Goal: Information Seeking & Learning: Understand process/instructions

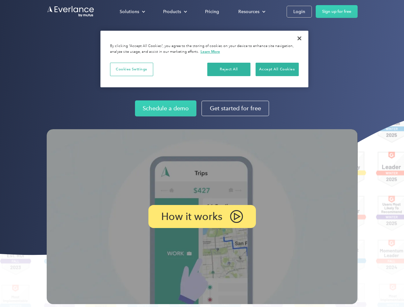
click at [202, 154] on img at bounding box center [202, 216] width 311 height 175
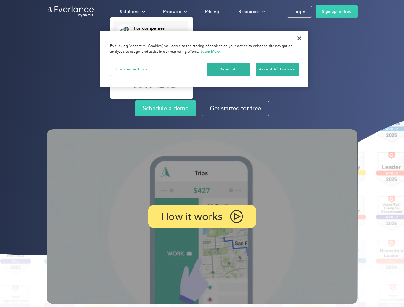
click at [132, 12] on div "Solutions" at bounding box center [130, 12] width 20 height 8
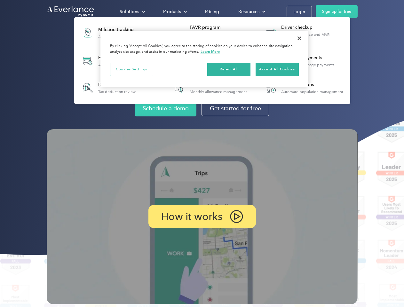
click at [174, 12] on div "Products" at bounding box center [172, 12] width 18 height 8
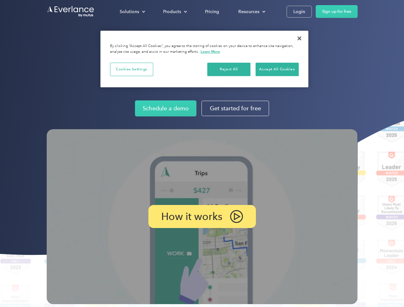
click at [251, 12] on div "Resources" at bounding box center [248, 12] width 21 height 8
click at [202, 217] on p "How it works" at bounding box center [191, 217] width 61 height 8
click at [132, 69] on button "Cookies Settings" at bounding box center [131, 69] width 43 height 13
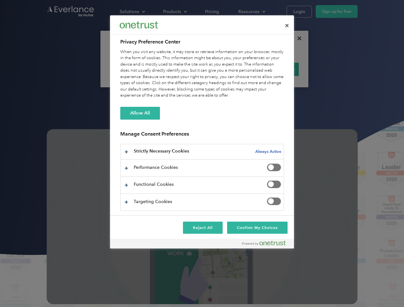
click at [229, 69] on div "When you visit any website, it may store or retrieve information on your browse…" at bounding box center [202, 74] width 164 height 50
click at [277, 69] on div "When you visit any website, it may store or retrieve information on your browse…" at bounding box center [202, 74] width 164 height 50
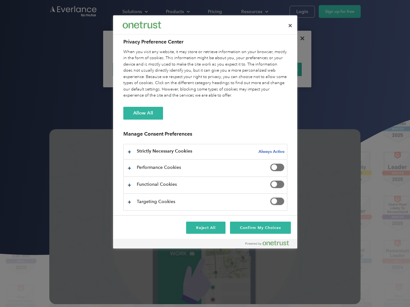
click at [300, 38] on div at bounding box center [205, 153] width 410 height 307
